Goal: Transaction & Acquisition: Purchase product/service

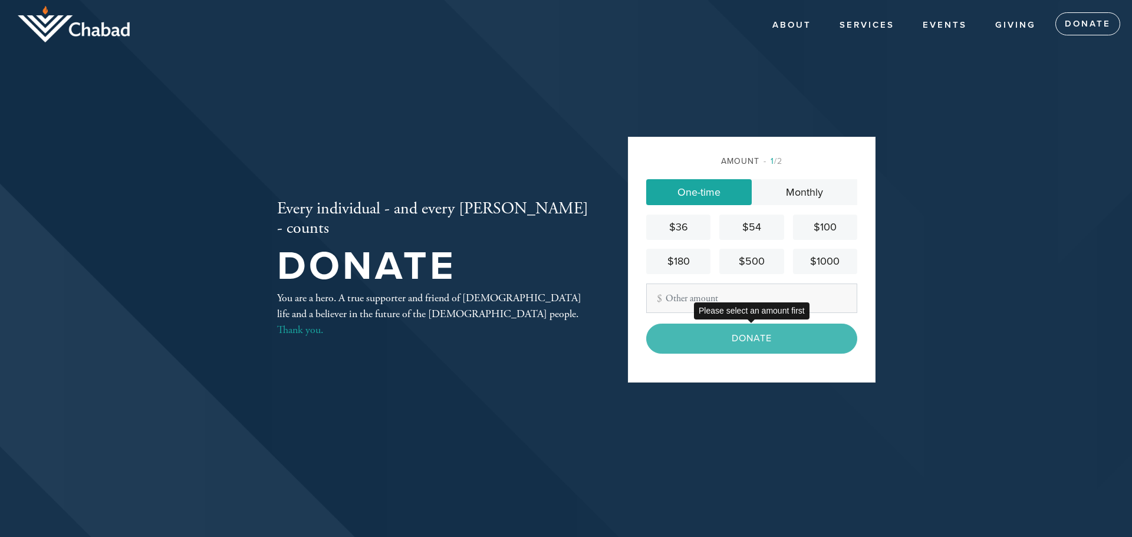
click at [734, 333] on div "Donate" at bounding box center [751, 338] width 211 height 29
click at [745, 268] on div "$500" at bounding box center [751, 262] width 55 height 16
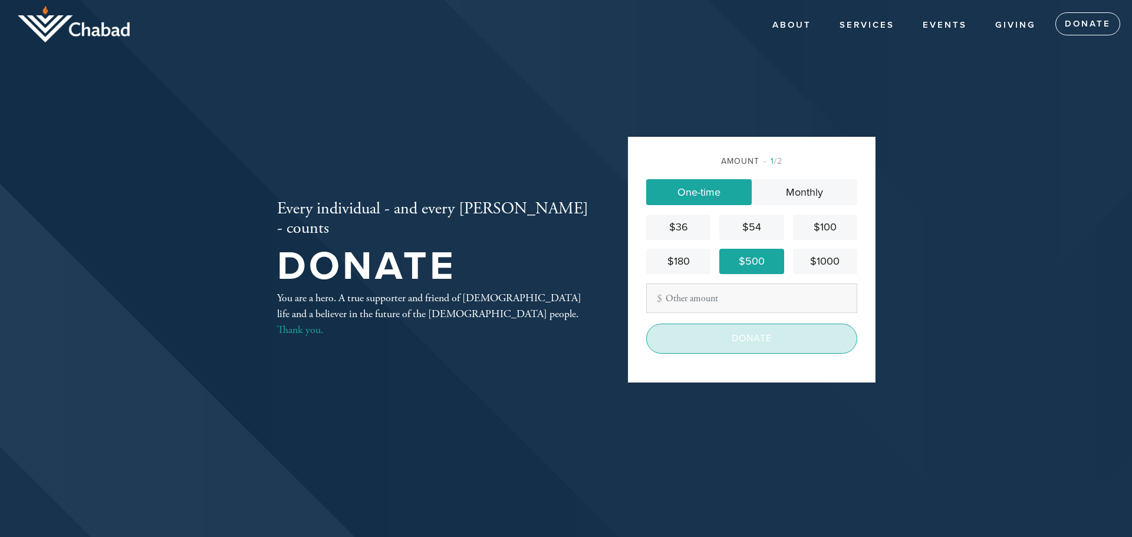
click at [751, 344] on input "Donate" at bounding box center [751, 338] width 211 height 29
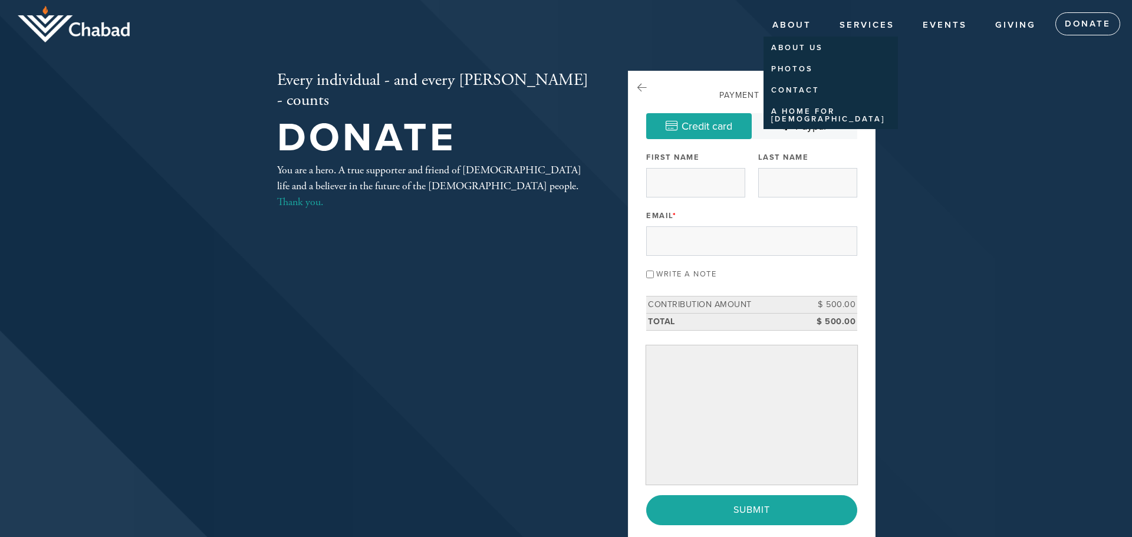
click at [793, 29] on link "About" at bounding box center [792, 25] width 57 height 22
click at [792, 24] on link "About" at bounding box center [792, 25] width 57 height 22
click at [795, 50] on link "About Us" at bounding box center [828, 47] width 129 height 19
